Goal: Information Seeking & Learning: Learn about a topic

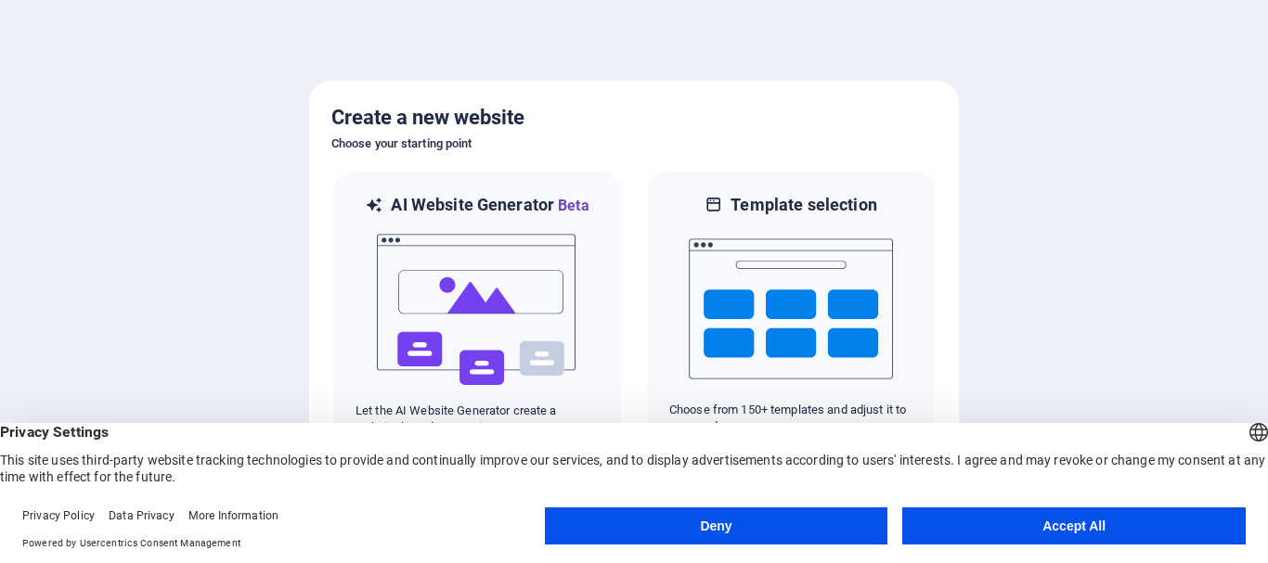
click at [1070, 518] on button "Accept All" at bounding box center [1073, 526] width 343 height 37
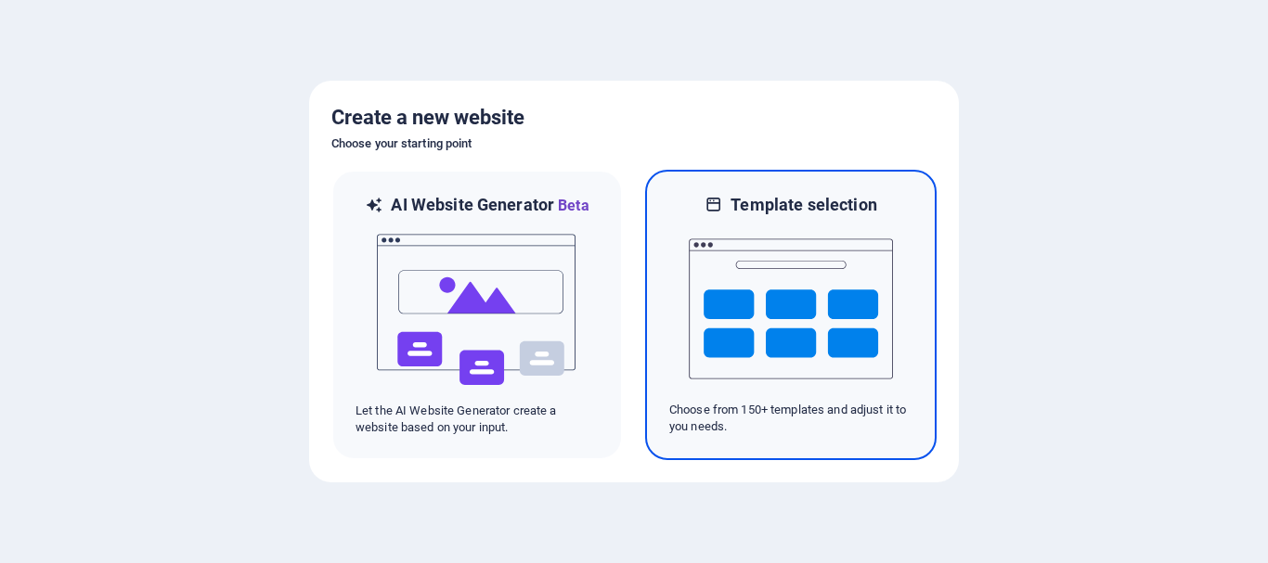
click at [781, 314] on img at bounding box center [791, 309] width 204 height 186
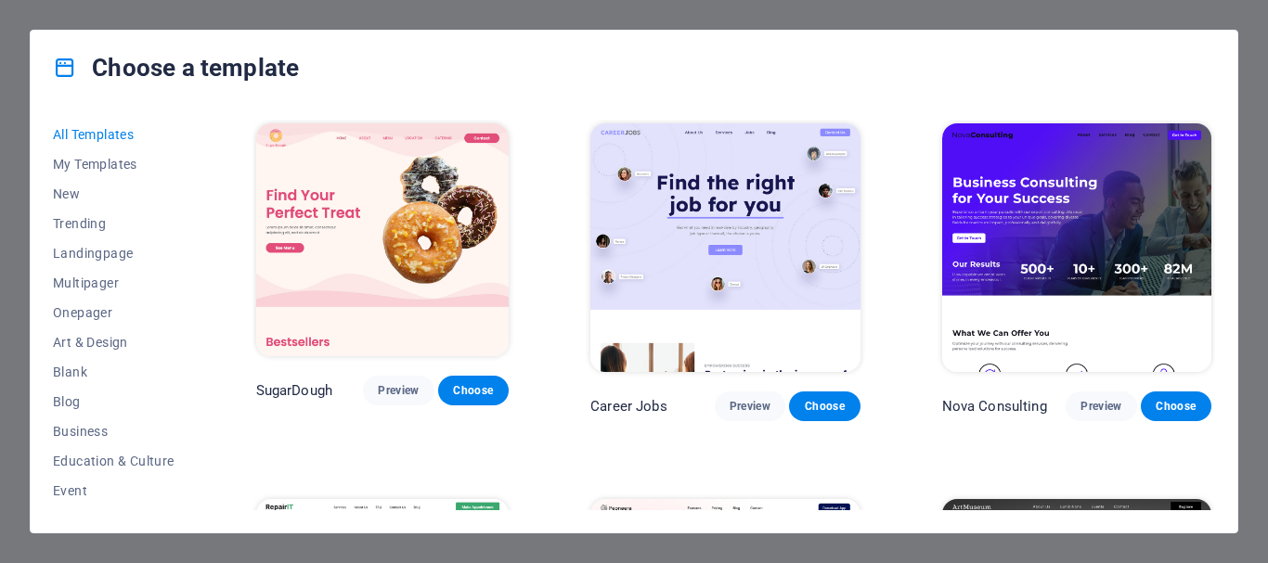
drag, startPoint x: 194, startPoint y: 149, endPoint x: 192, endPoint y: 174, distance: 25.1
click at [192, 174] on div "All Templates My Templates New Trending Landingpage Multipager Onepager Art & D…" at bounding box center [125, 315] width 144 height 391
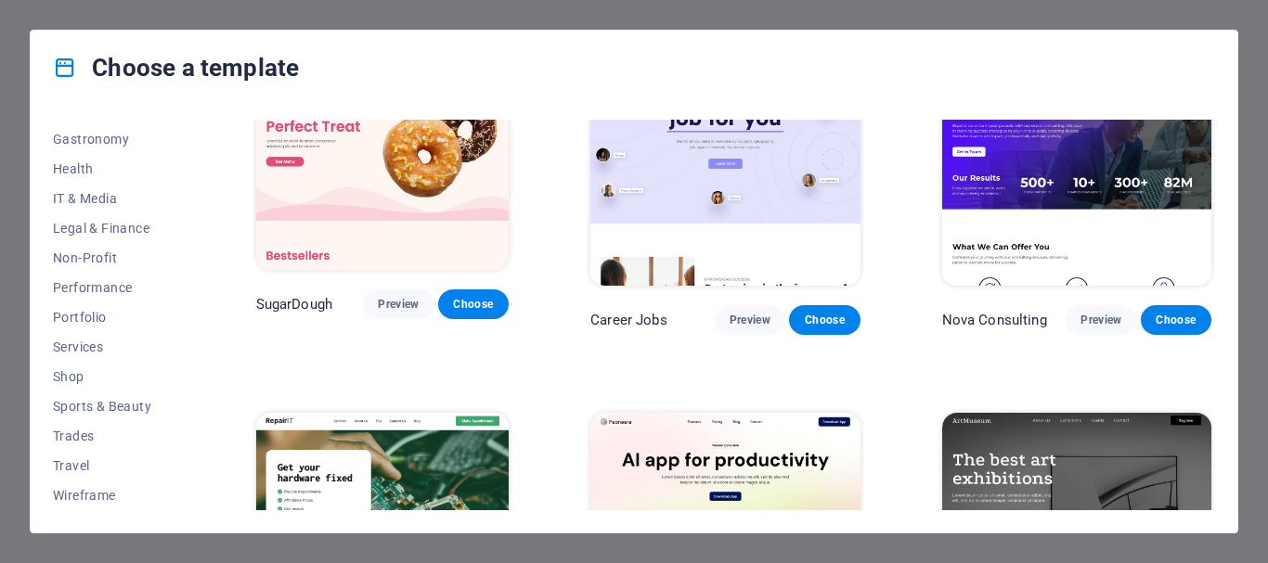
scroll to position [278, 0]
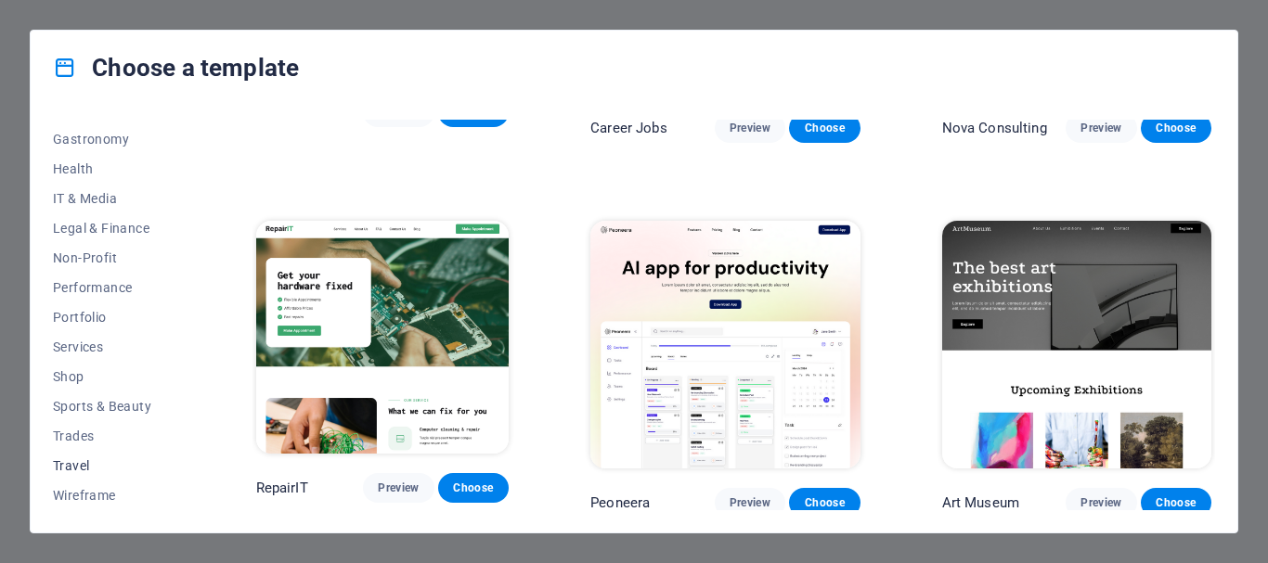
click at [68, 460] on span "Travel" at bounding box center [114, 466] width 122 height 15
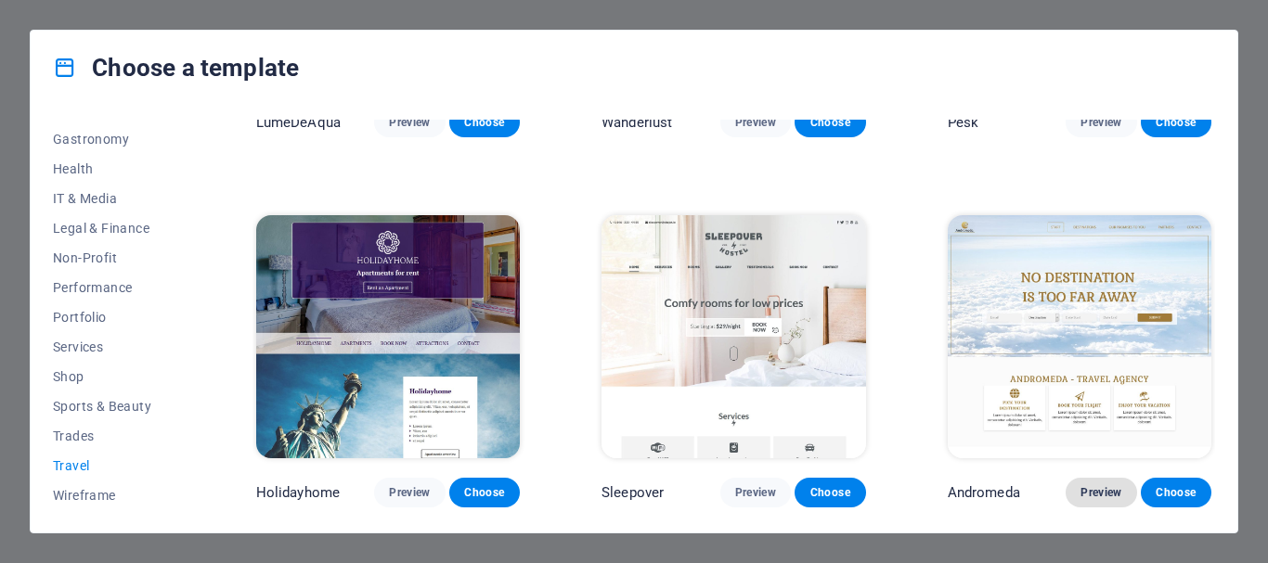
click at [1107, 487] on span "Preview" at bounding box center [1101, 493] width 41 height 15
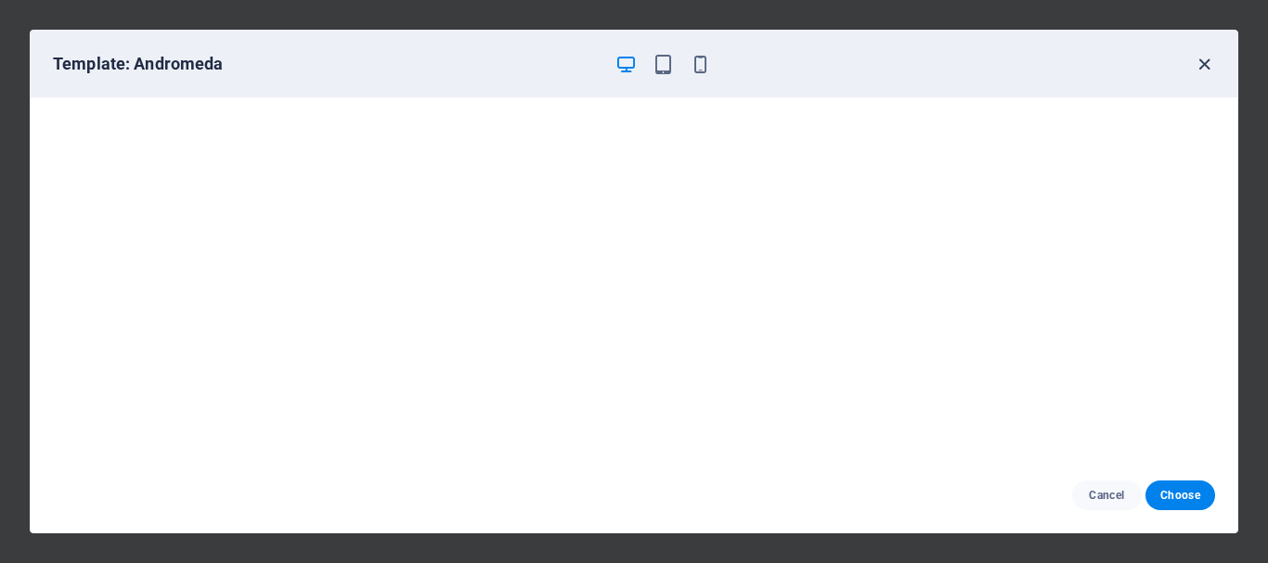
click at [1205, 65] on icon "button" at bounding box center [1204, 64] width 21 height 21
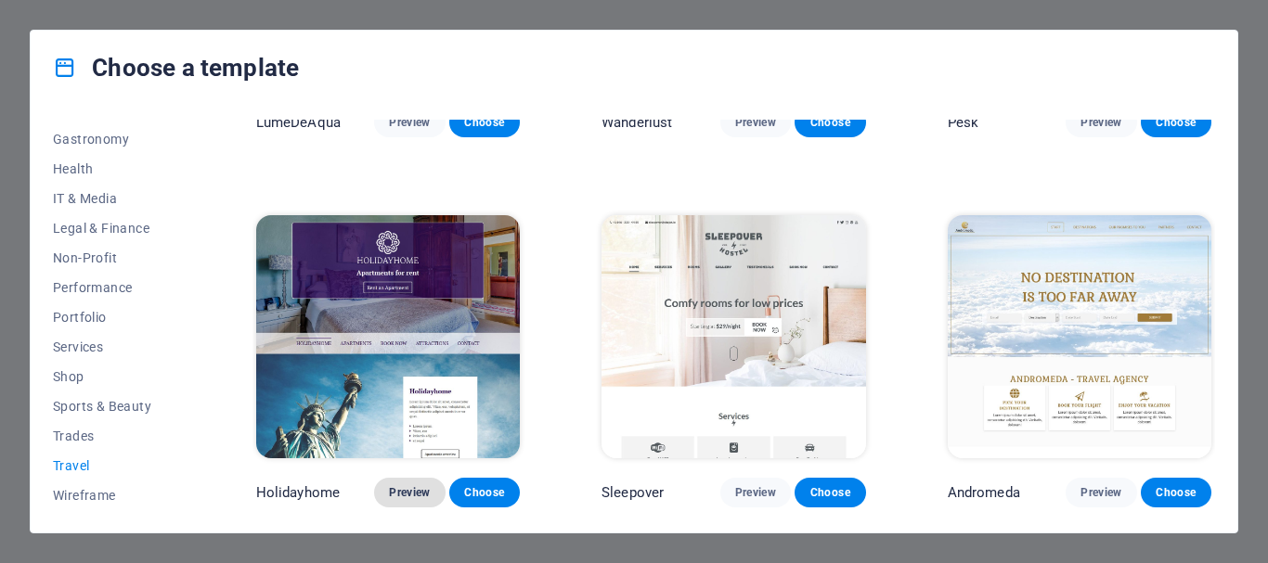
click at [400, 487] on span "Preview" at bounding box center [409, 493] width 41 height 15
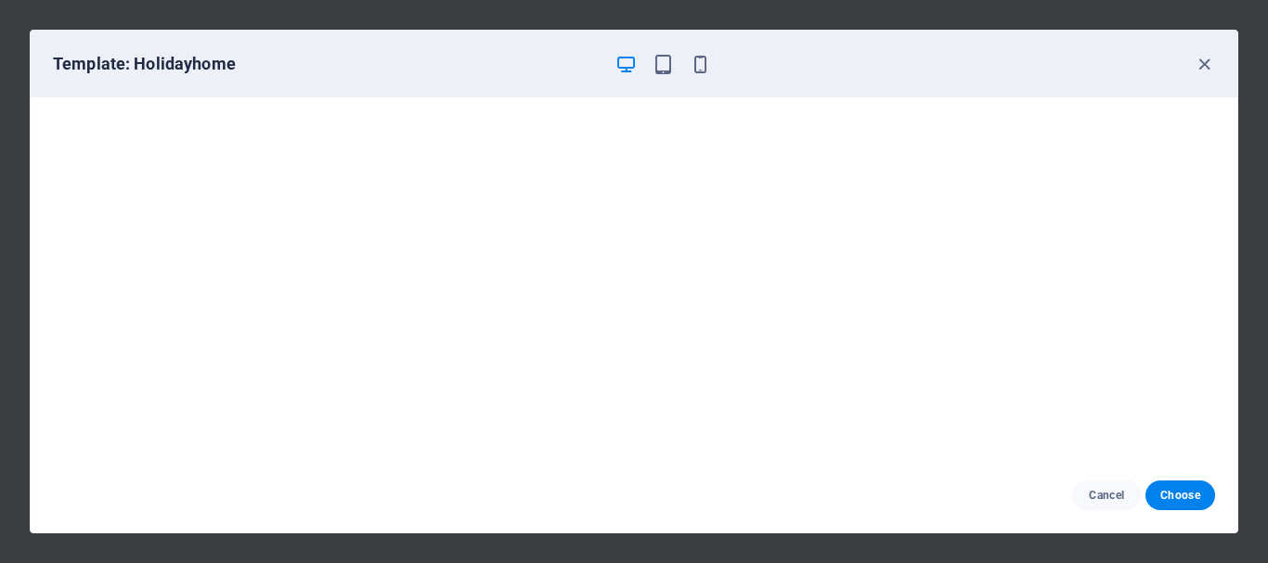
scroll to position [5, 0]
click at [1209, 59] on icon "button" at bounding box center [1204, 64] width 21 height 21
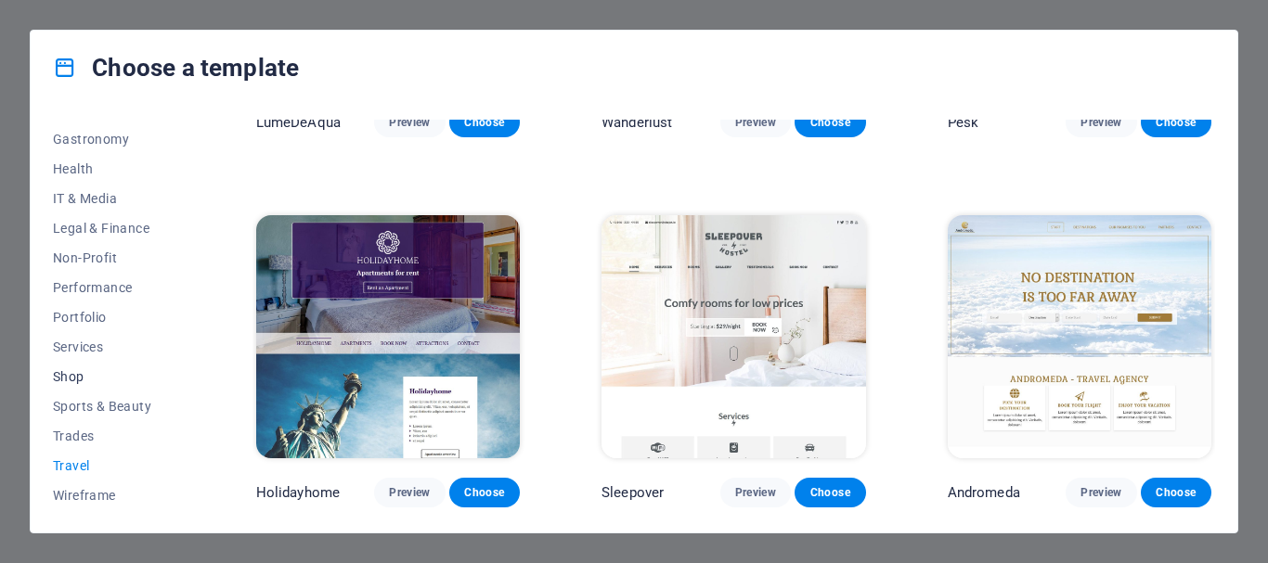
click at [70, 377] on span "Shop" at bounding box center [114, 376] width 122 height 15
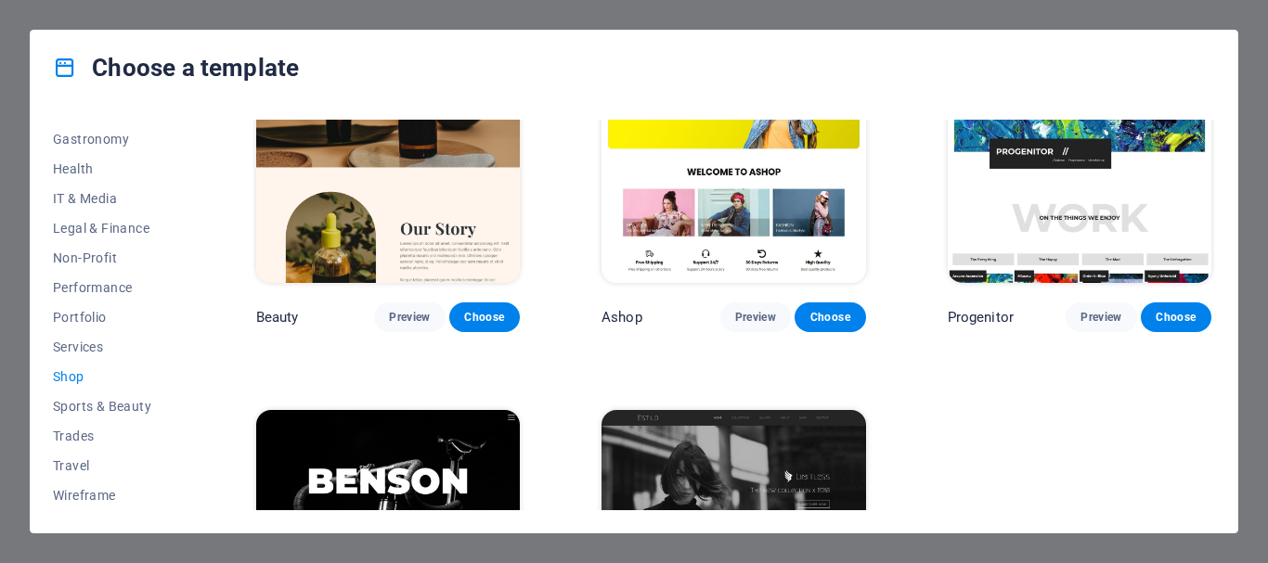
scroll to position [637, 0]
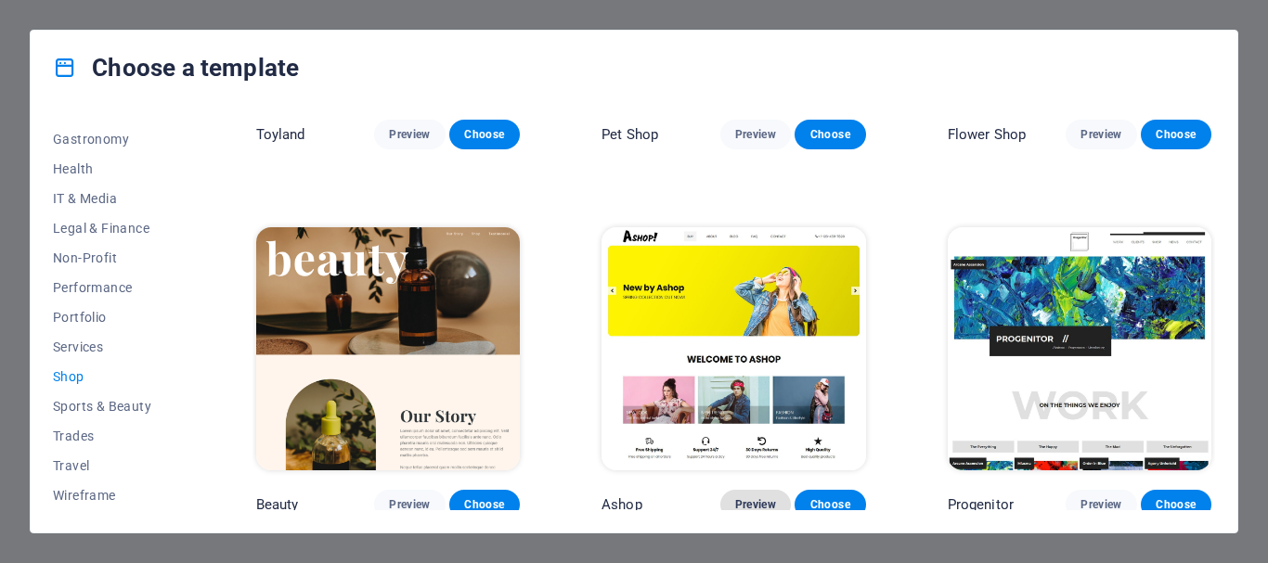
click at [754, 501] on span "Preview" at bounding box center [755, 505] width 41 height 15
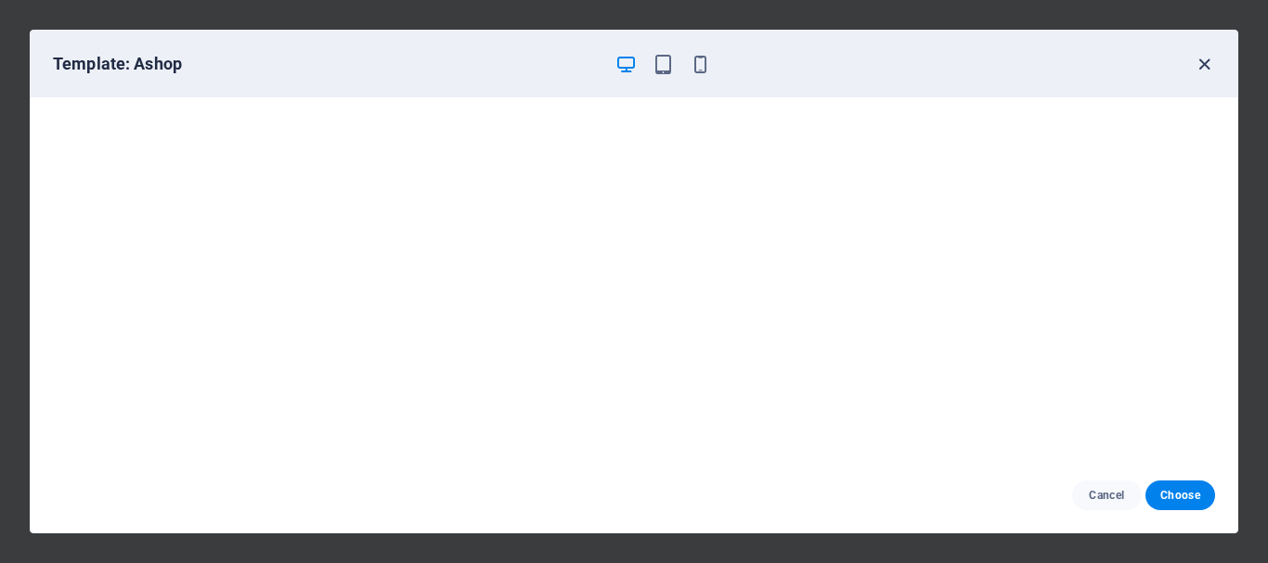
click at [1207, 63] on icon "button" at bounding box center [1204, 64] width 21 height 21
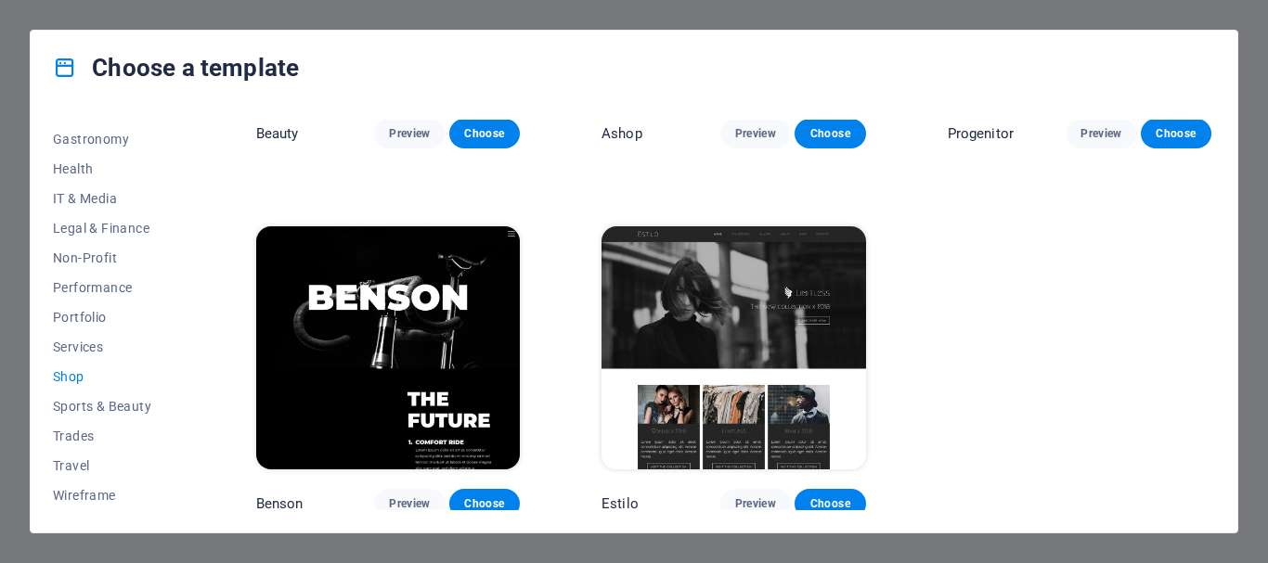
scroll to position [822, 0]
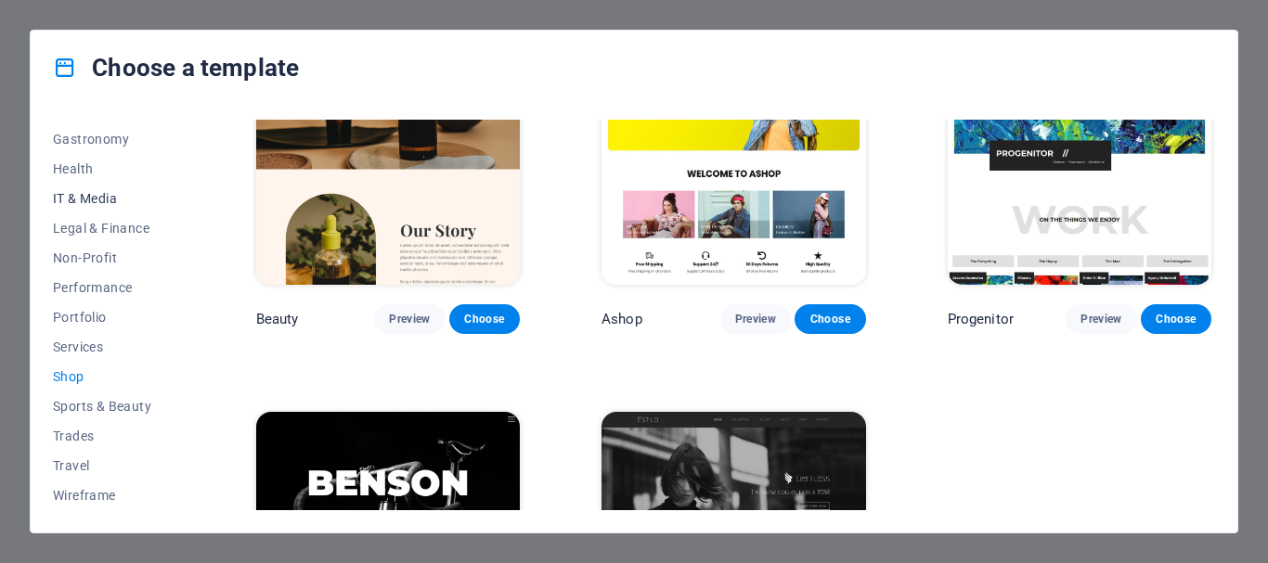
click at [99, 195] on span "IT & Media" at bounding box center [114, 198] width 122 height 15
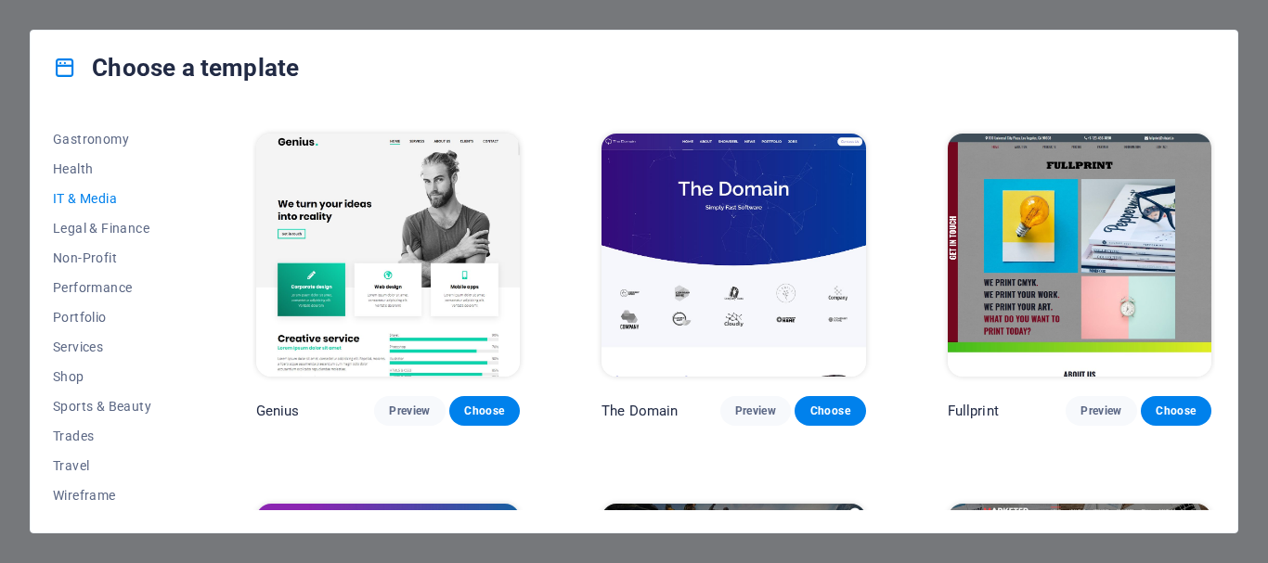
scroll to position [730, 0]
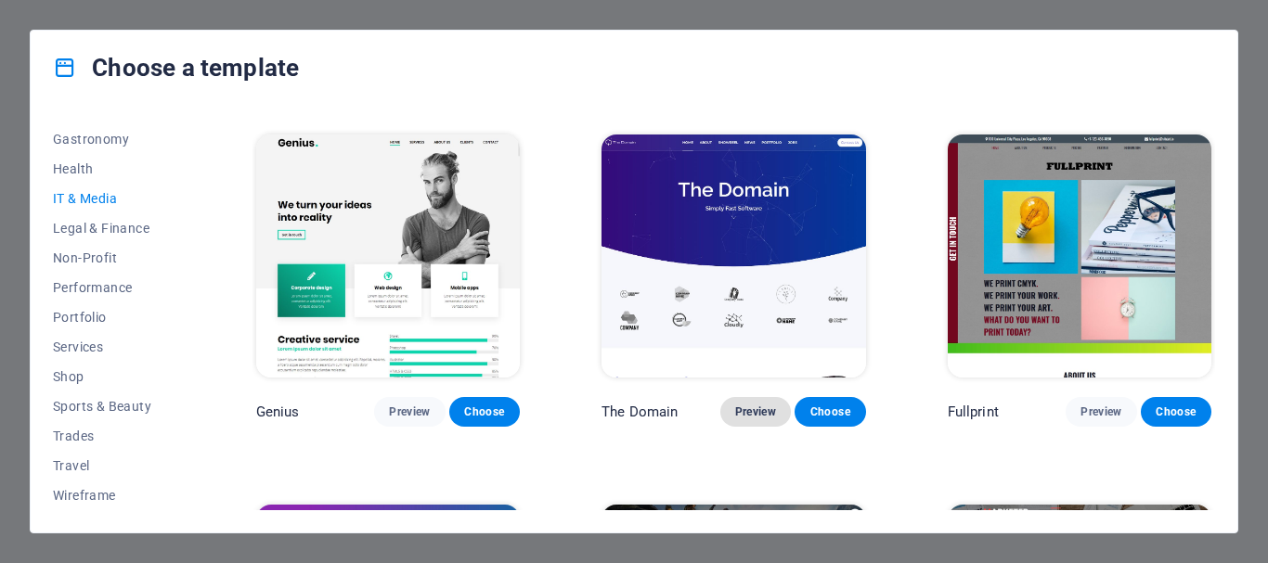
click at [756, 405] on span "Preview" at bounding box center [755, 412] width 41 height 15
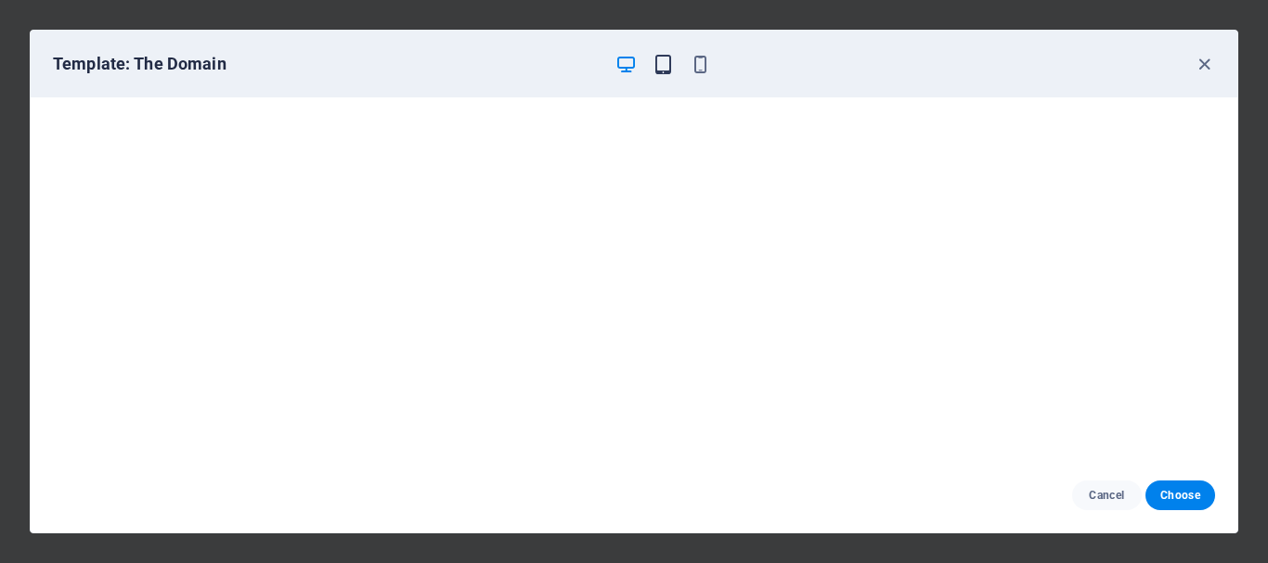
click at [662, 64] on icon "button" at bounding box center [663, 64] width 21 height 21
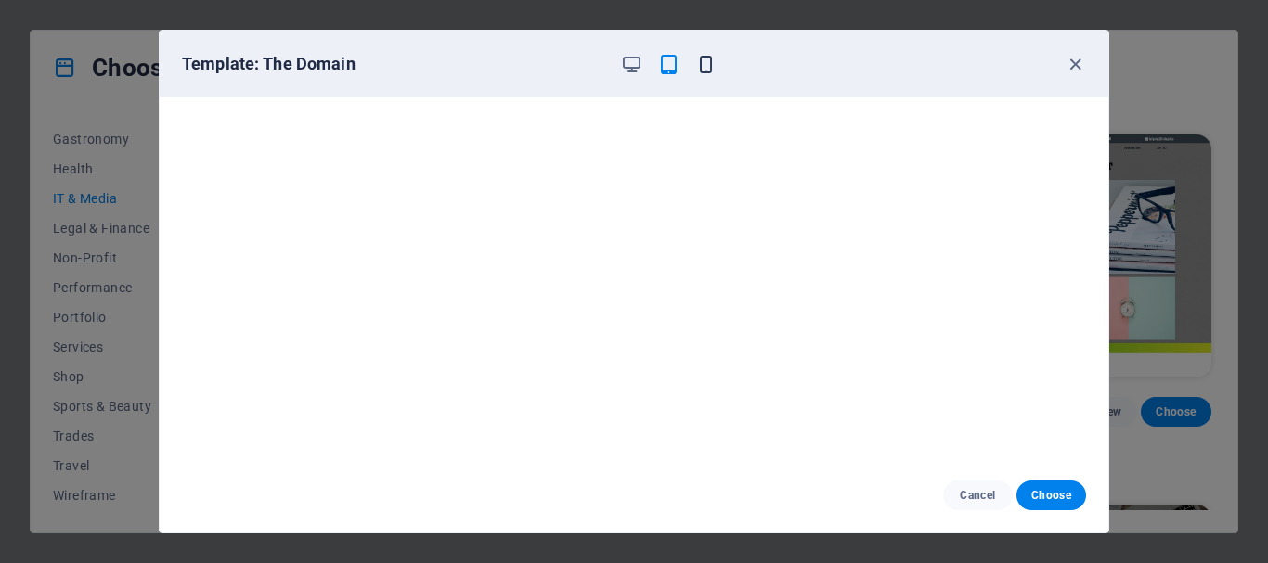
click at [703, 60] on icon "button" at bounding box center [705, 64] width 21 height 21
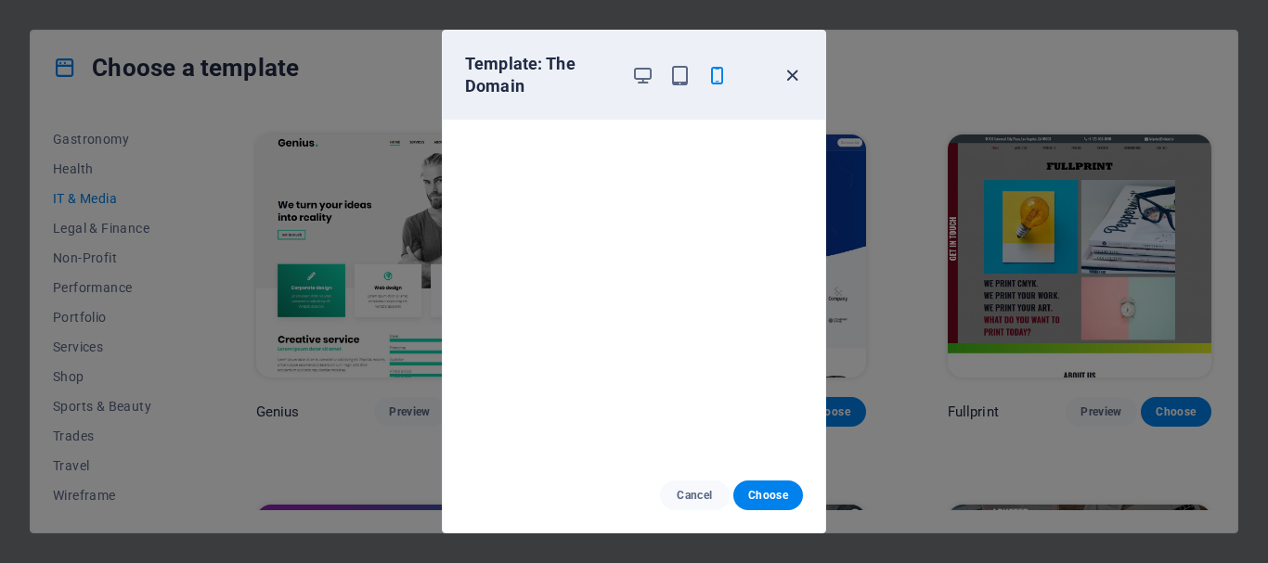
click at [798, 71] on icon "button" at bounding box center [792, 75] width 21 height 21
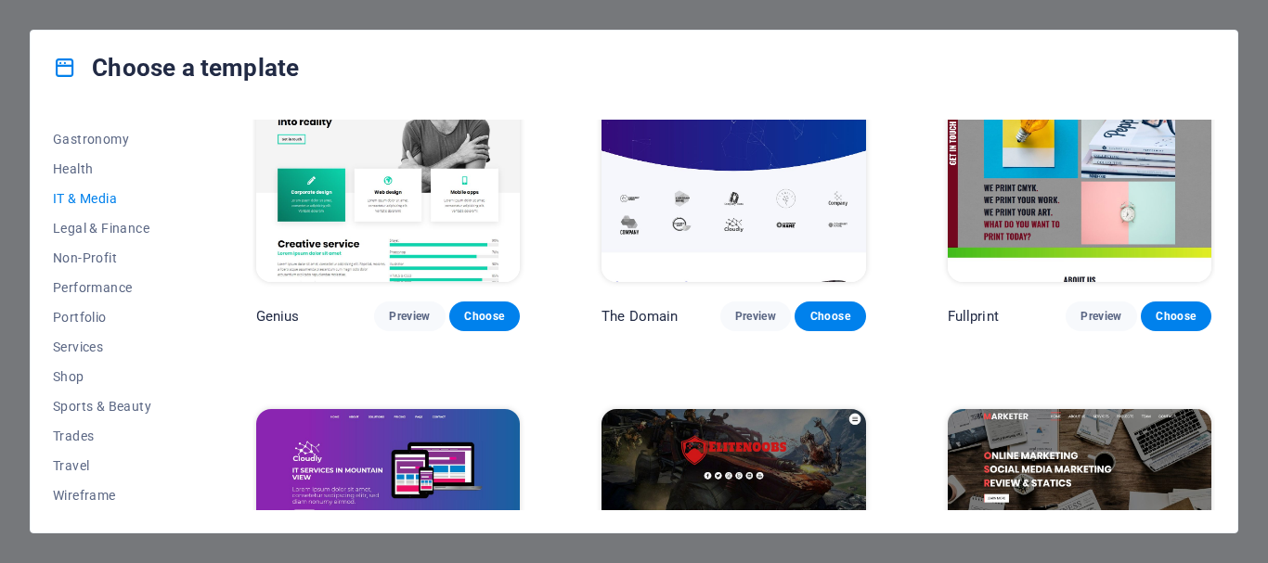
scroll to position [915, 0]
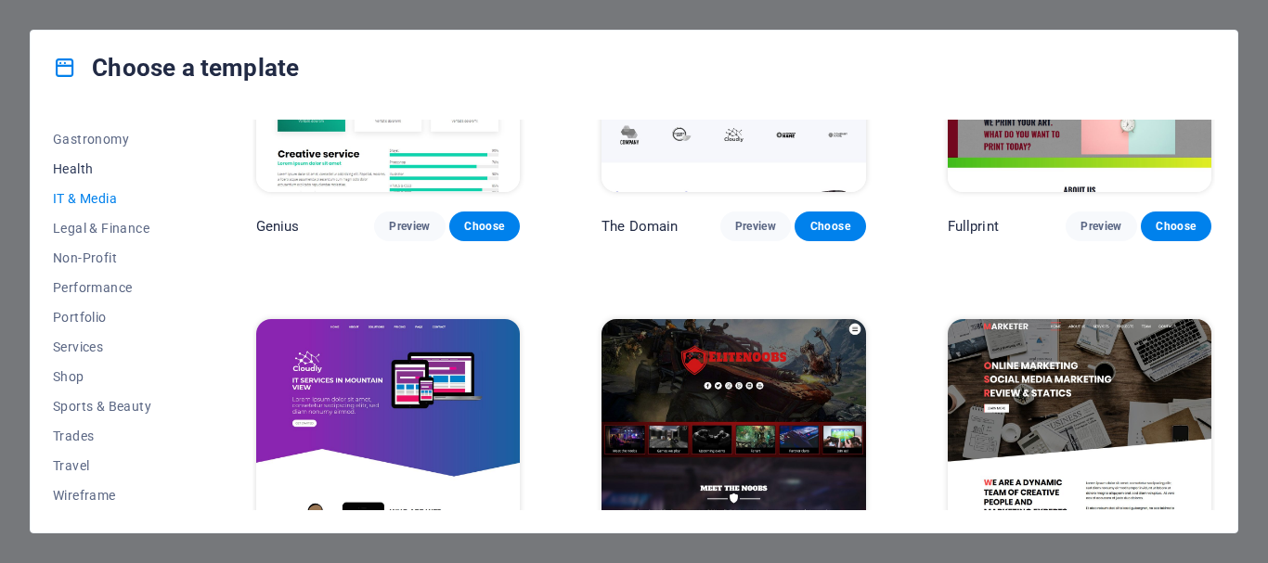
click at [81, 168] on span "Health" at bounding box center [114, 169] width 122 height 15
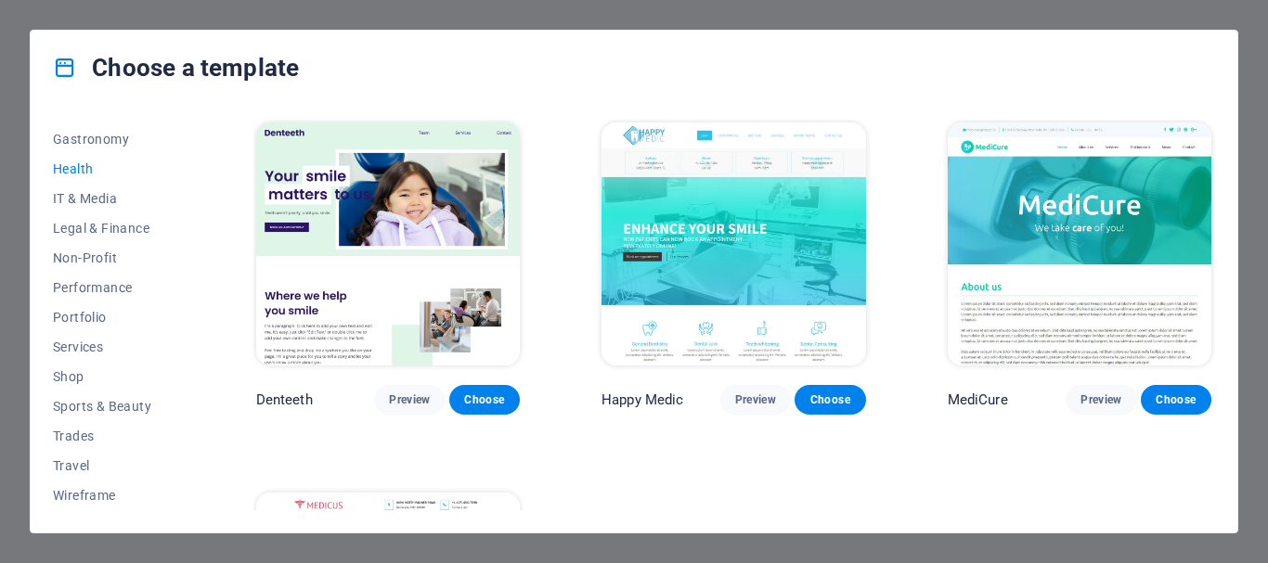
scroll to position [640, 0]
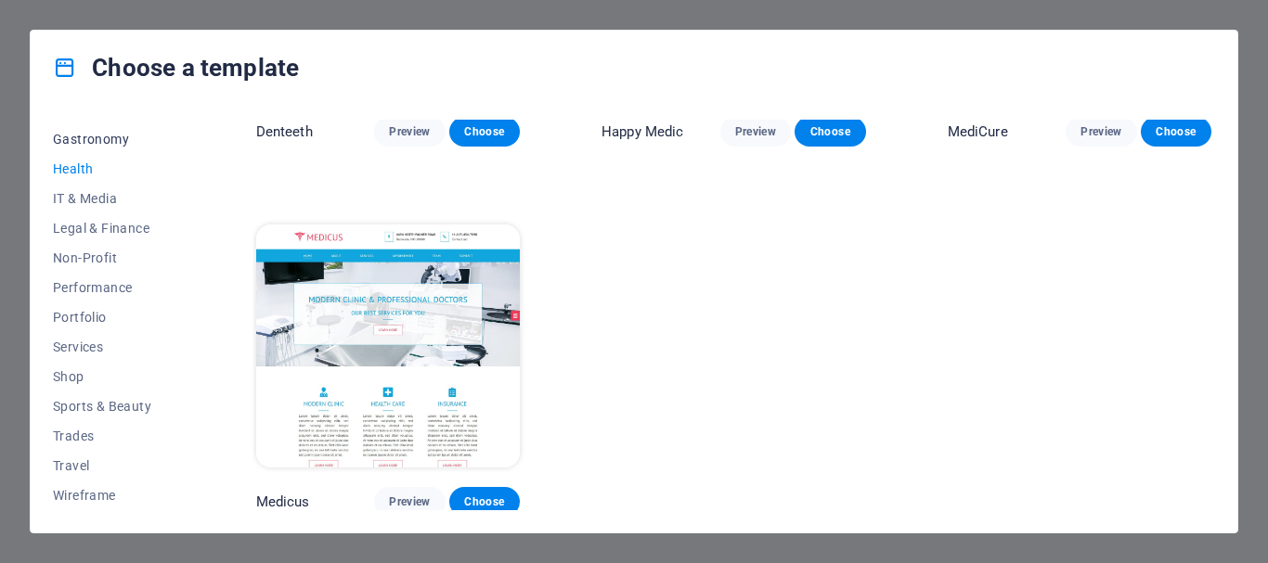
click at [78, 139] on span "Gastronomy" at bounding box center [114, 139] width 122 height 15
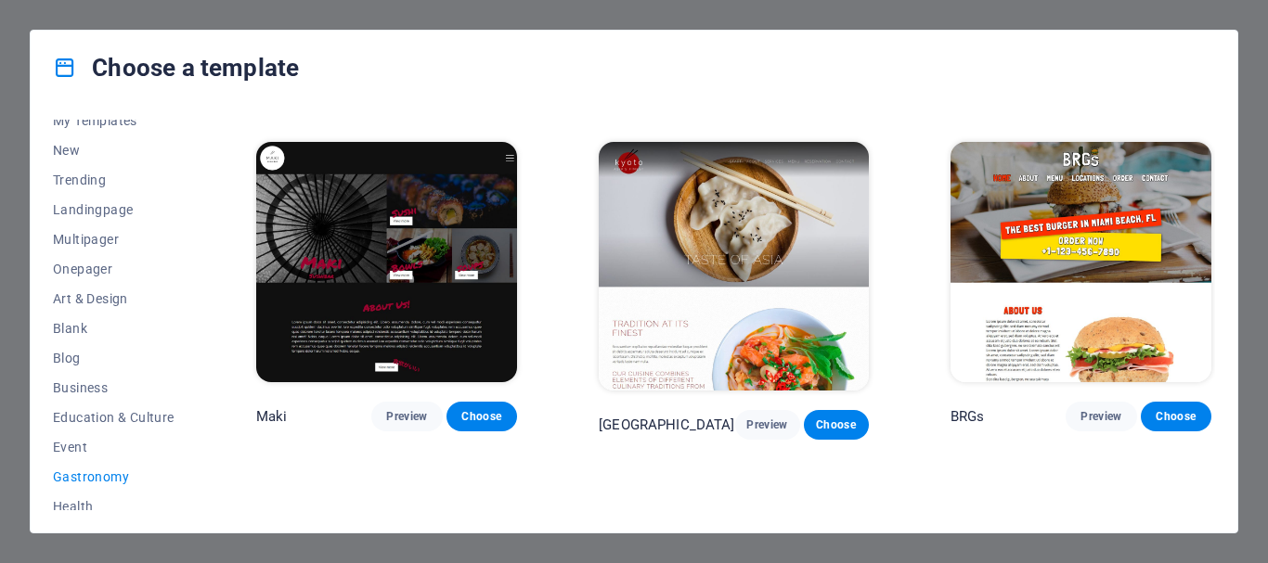
scroll to position [0, 0]
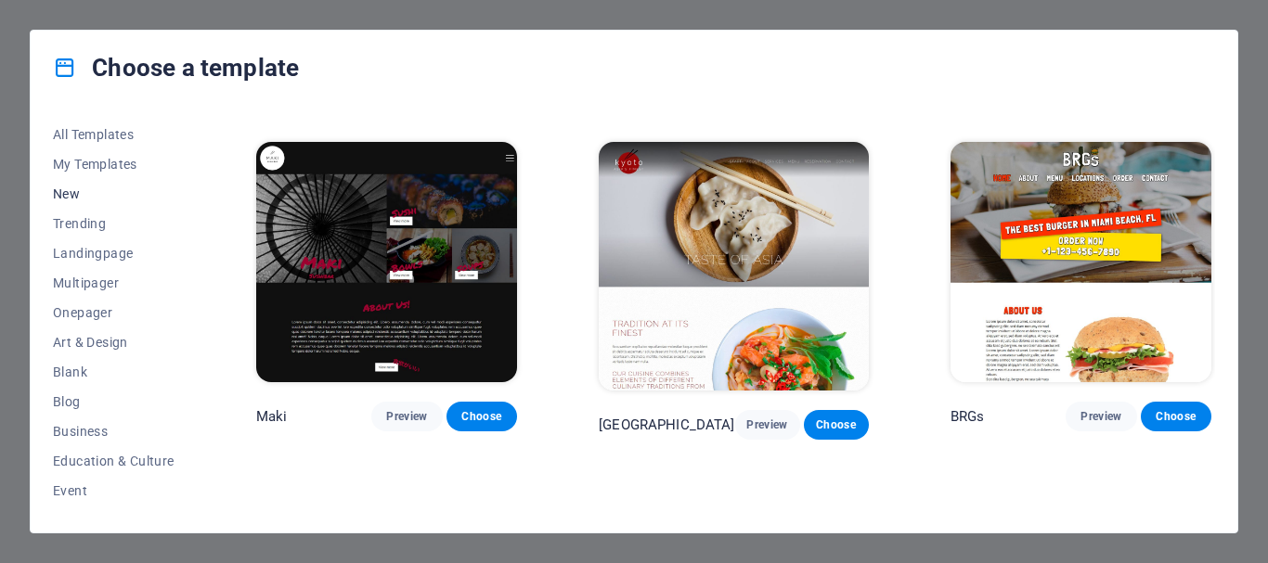
click at [59, 194] on span "New" at bounding box center [114, 194] width 122 height 15
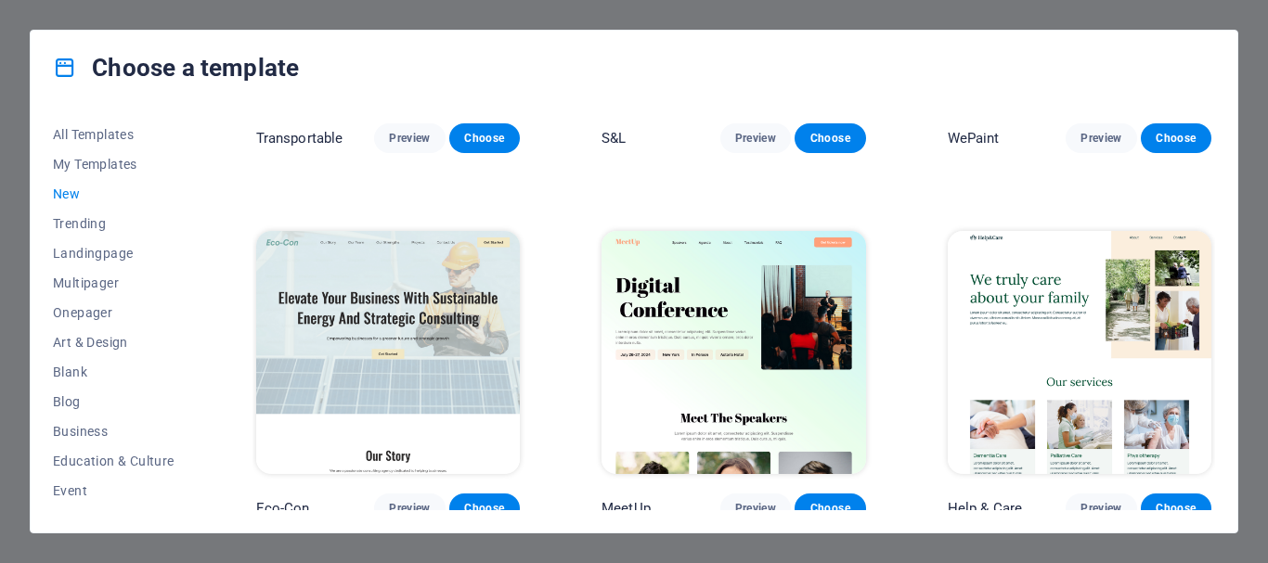
scroll to position [1745, 0]
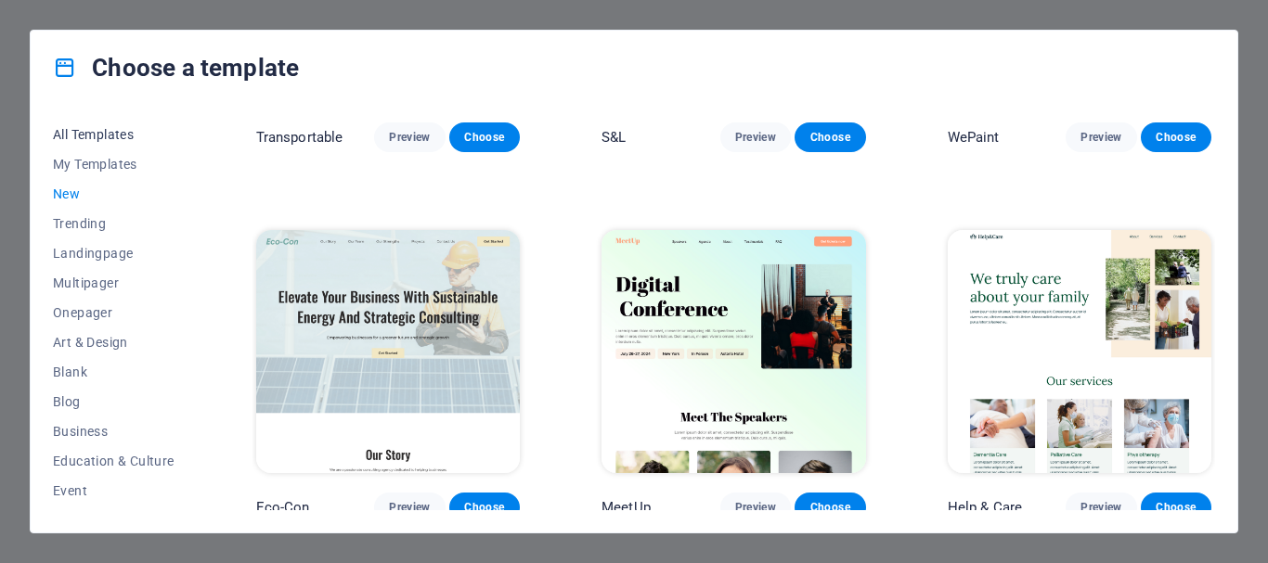
click at [116, 135] on span "All Templates" at bounding box center [114, 134] width 122 height 15
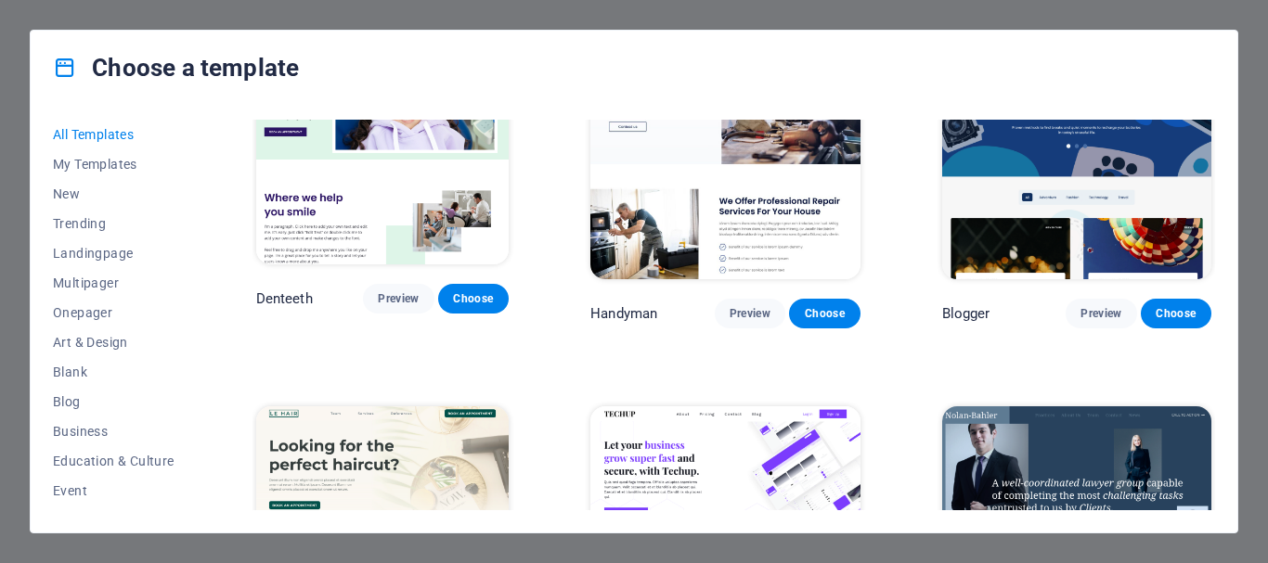
scroll to position [6387, 0]
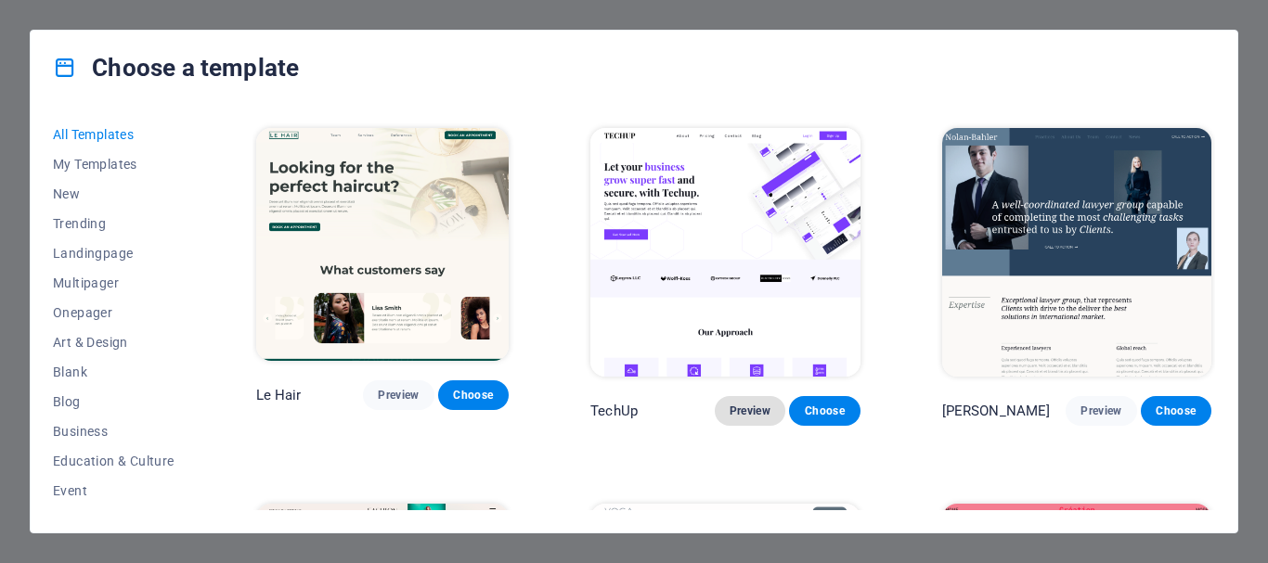
click at [763, 404] on span "Preview" at bounding box center [750, 411] width 41 height 15
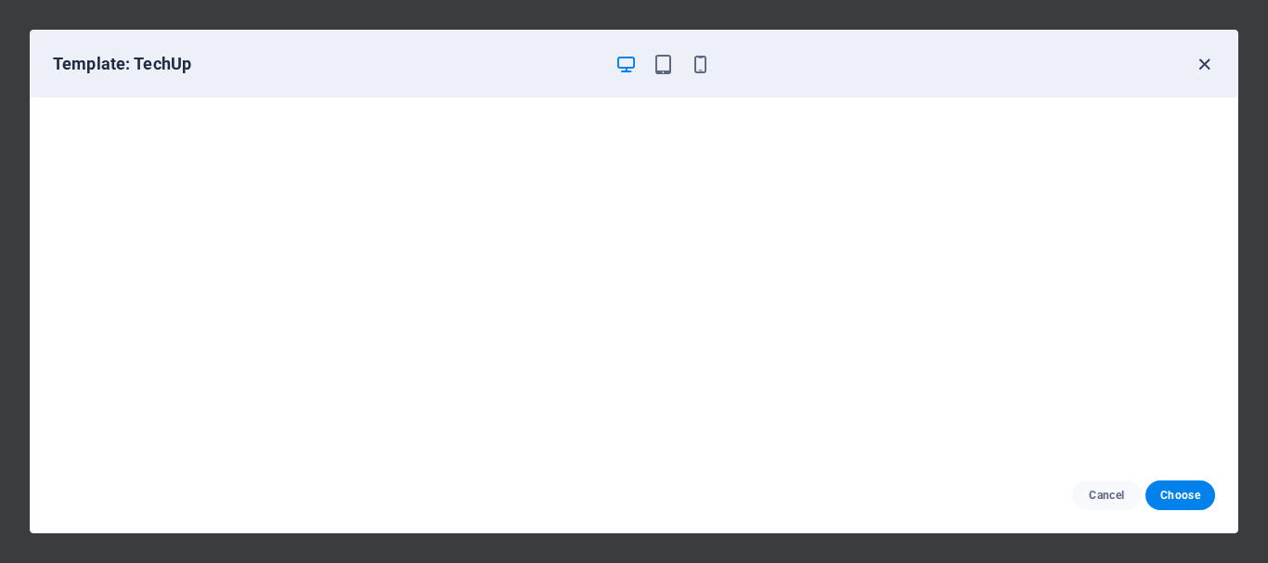
click at [1205, 63] on icon "button" at bounding box center [1204, 64] width 21 height 21
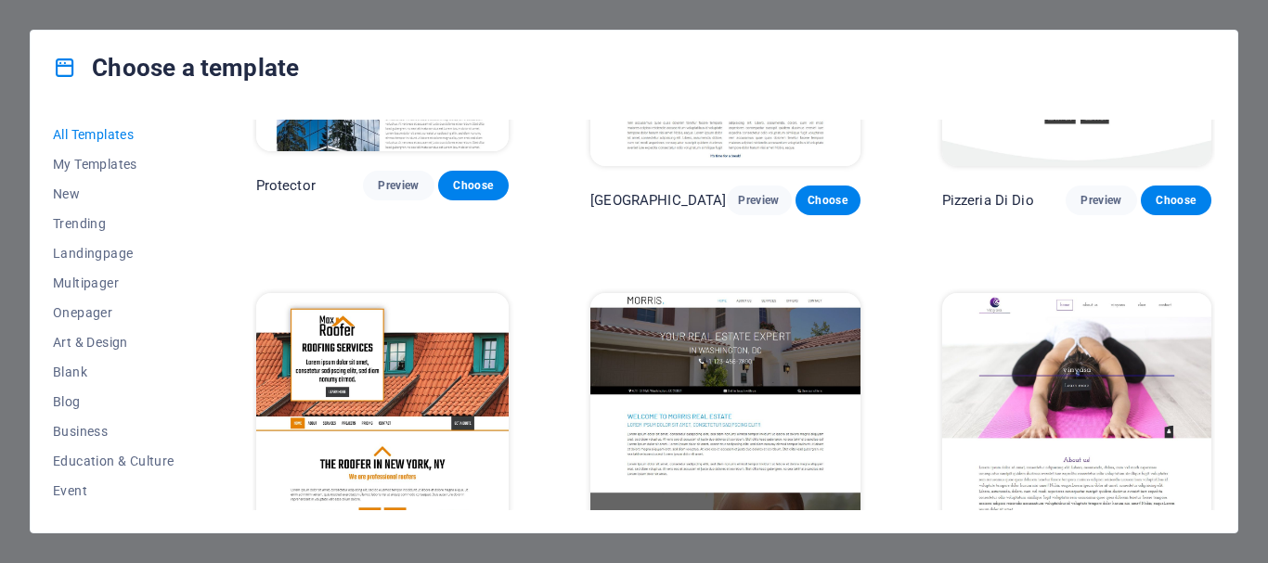
scroll to position [8708, 0]
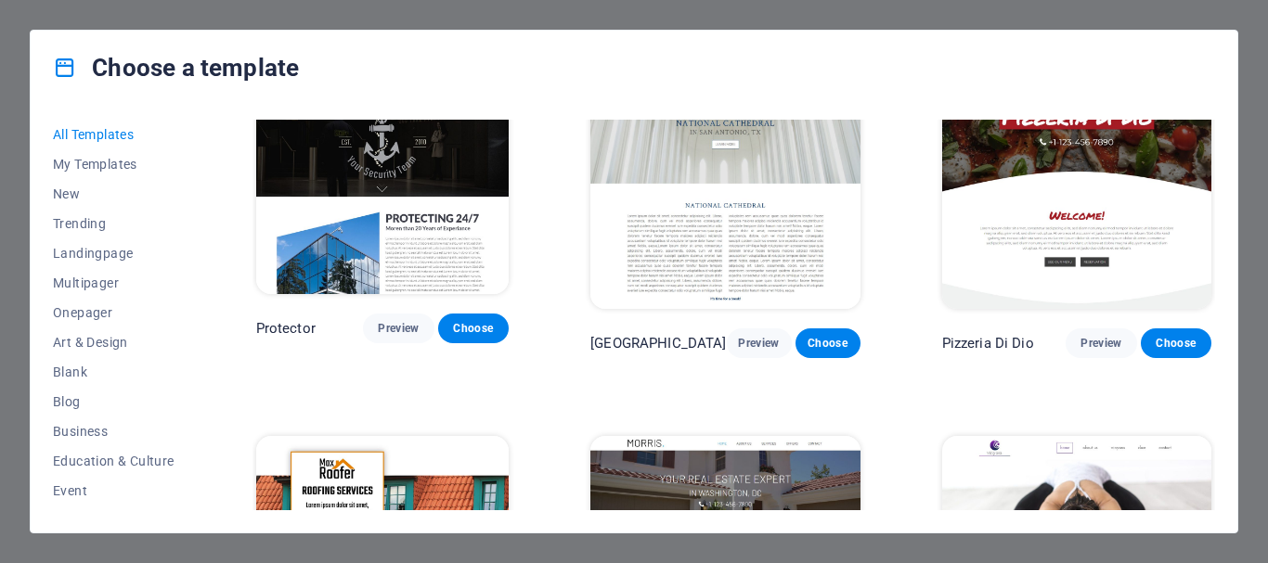
click at [1103, 436] on img at bounding box center [1076, 560] width 269 height 249
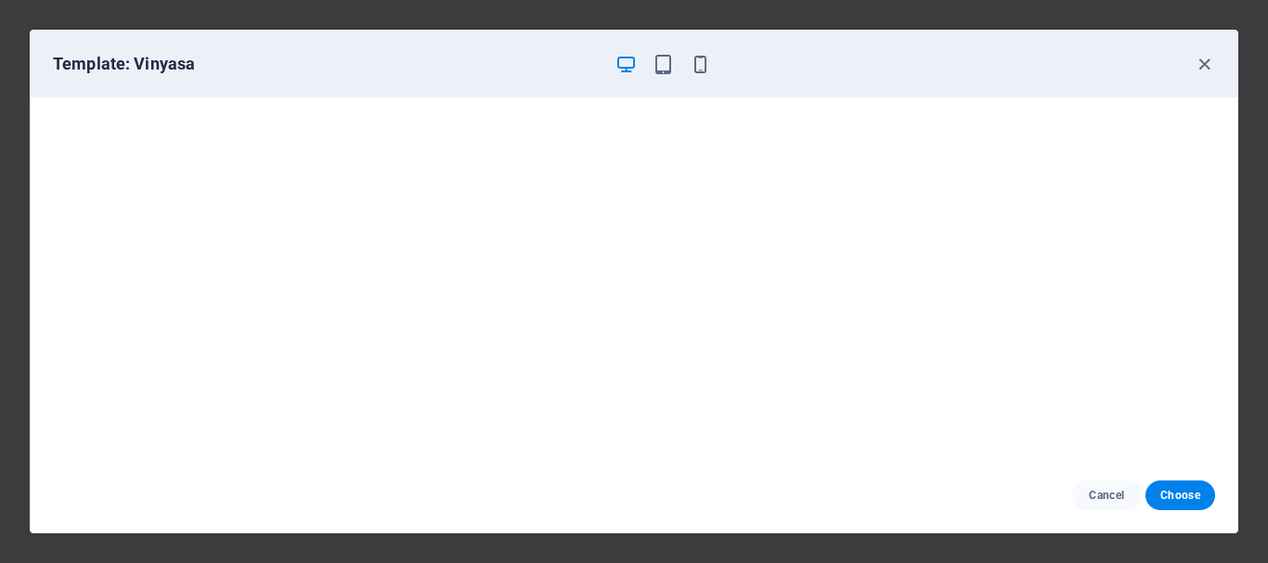
drag, startPoint x: 1200, startPoint y: 66, endPoint x: 1155, endPoint y: 78, distance: 47.1
click at [1200, 65] on icon "button" at bounding box center [1204, 64] width 21 height 21
